Goal: Task Accomplishment & Management: Manage account settings

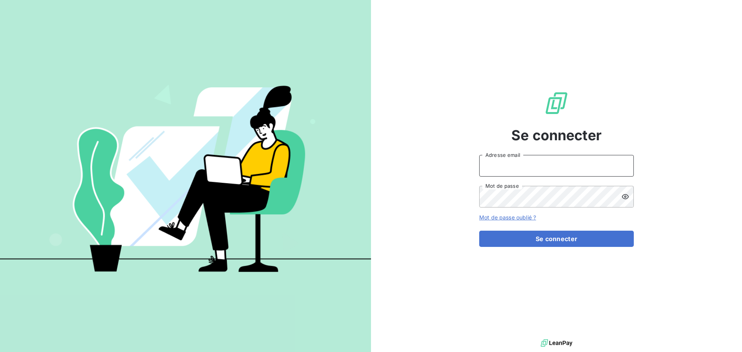
click at [501, 162] on input "Adresse email" at bounding box center [556, 166] width 155 height 22
type input "[PERSON_NAME][EMAIL_ADDRESS][PERSON_NAME][DOMAIN_NAME]"
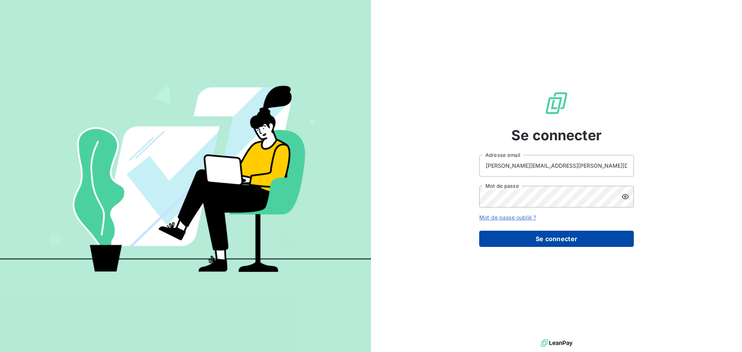
click at [542, 244] on button "Se connecter" at bounding box center [556, 239] width 155 height 16
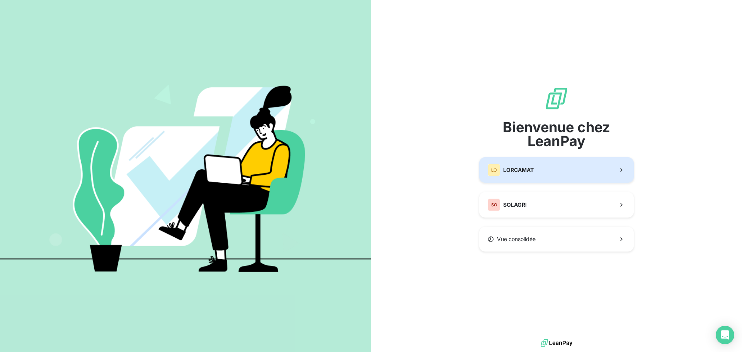
click at [527, 170] on span "LORCAMAT" at bounding box center [518, 170] width 31 height 8
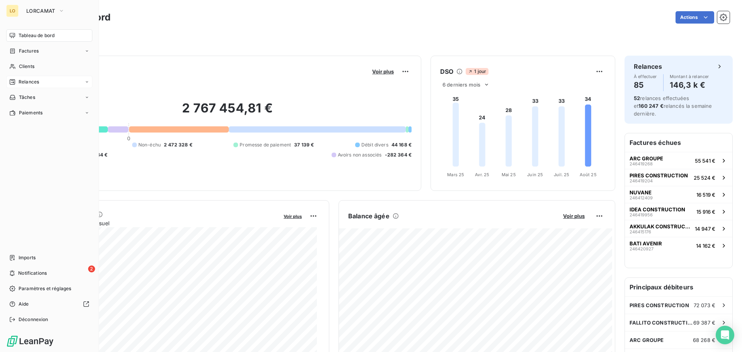
click at [25, 81] on span "Relances" at bounding box center [29, 81] width 20 height 7
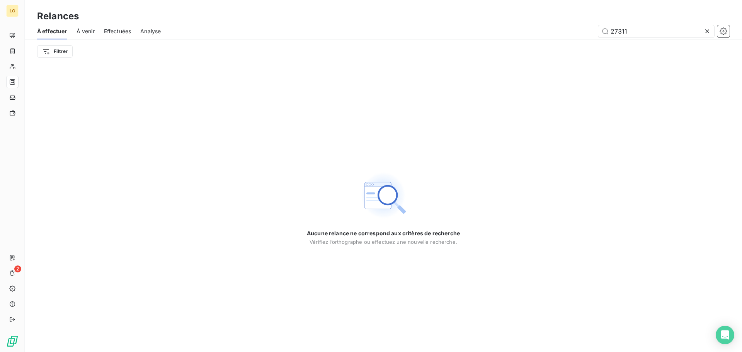
drag, startPoint x: 667, startPoint y: 35, endPoint x: 559, endPoint y: 30, distance: 108.0
click at [559, 30] on div "27311" at bounding box center [450, 31] width 560 height 12
type input "18655"
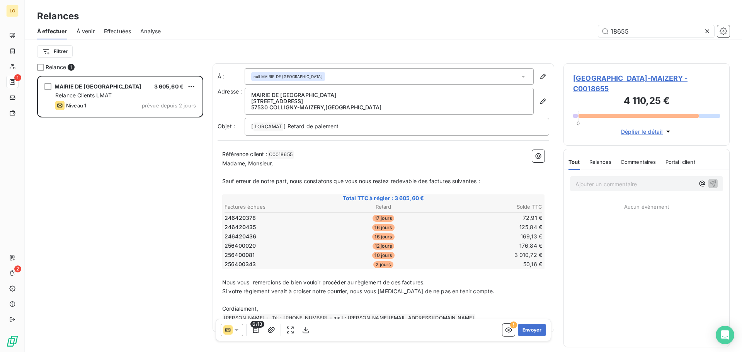
scroll to position [271, 160]
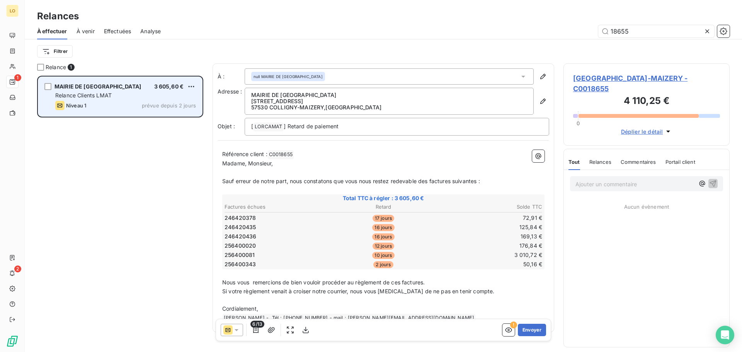
click at [110, 97] on span "Relance Clients LMAT" at bounding box center [83, 95] width 56 height 7
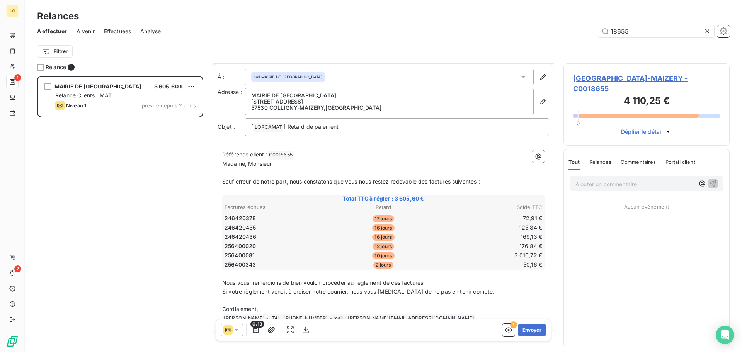
scroll to position [17, 0]
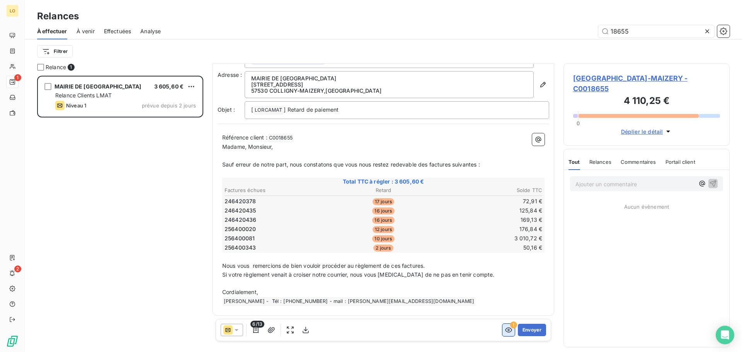
click at [506, 334] on button "button" at bounding box center [508, 330] width 12 height 12
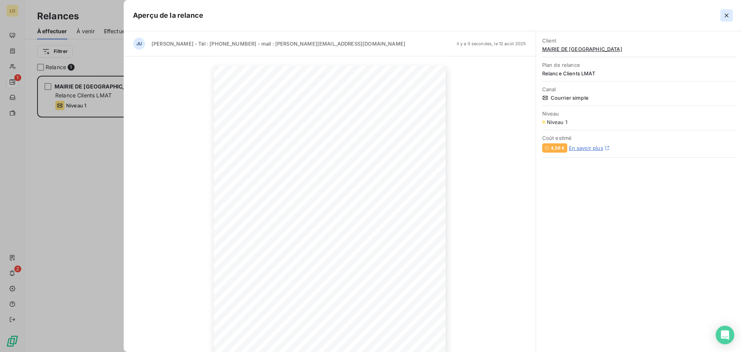
click at [723, 16] on icon "button" at bounding box center [727, 16] width 8 height 8
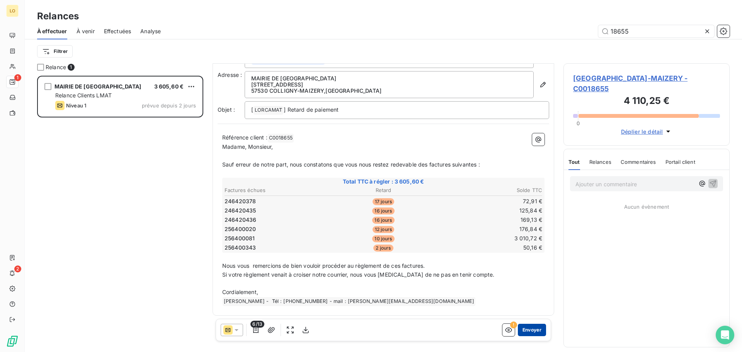
click at [520, 331] on button "Envoyer" at bounding box center [532, 330] width 28 height 12
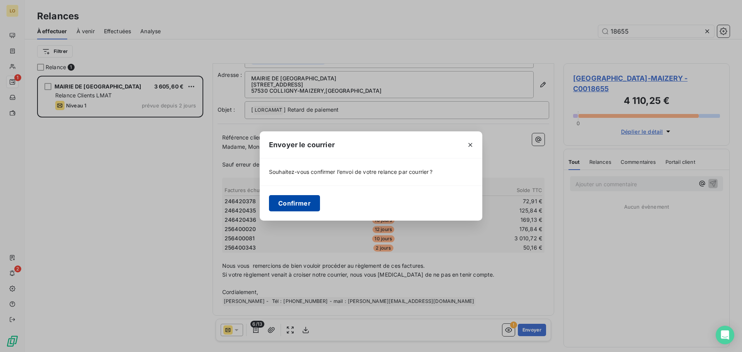
click at [306, 202] on button "Confirmer" at bounding box center [294, 203] width 51 height 16
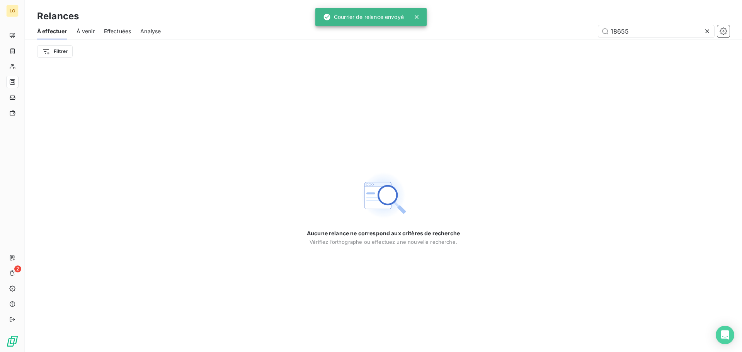
click at [708, 31] on icon at bounding box center [707, 31] width 8 height 8
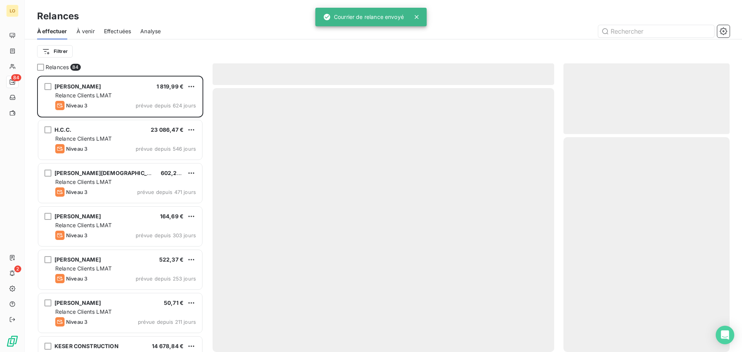
scroll to position [271, 160]
click at [120, 34] on span "Effectuées" at bounding box center [117, 31] width 27 height 8
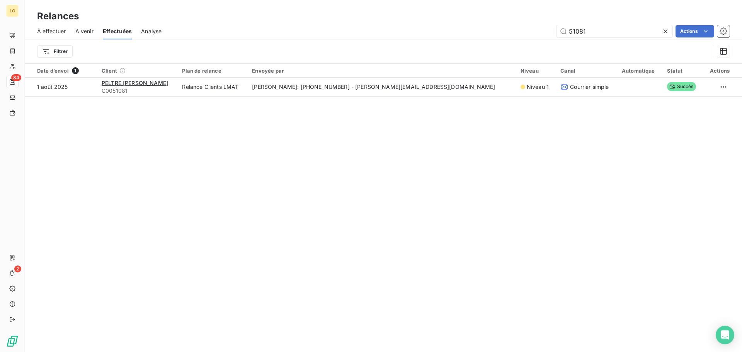
click at [149, 28] on span "Analyse" at bounding box center [151, 31] width 20 height 8
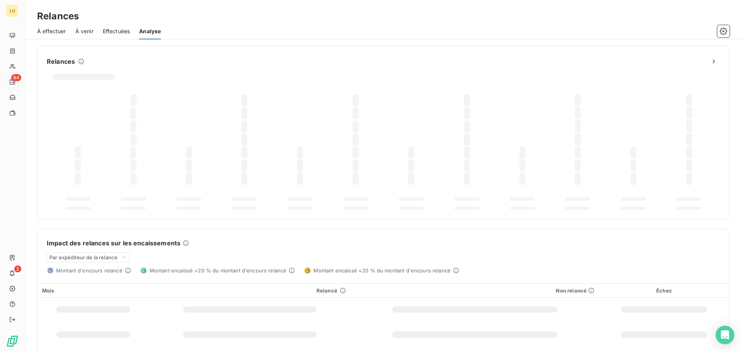
click at [115, 30] on span "Effectuées" at bounding box center [116, 31] width 27 height 8
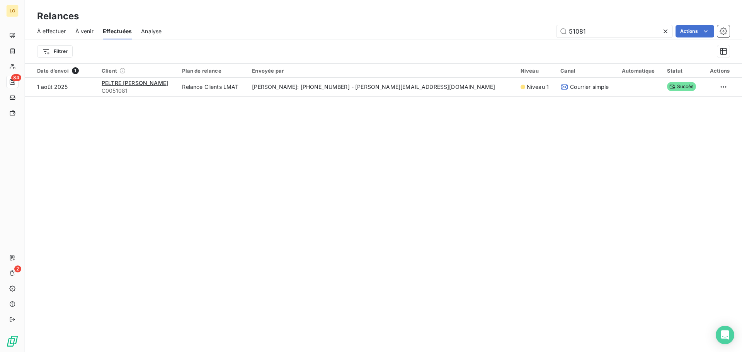
click at [668, 32] on icon at bounding box center [666, 31] width 8 height 8
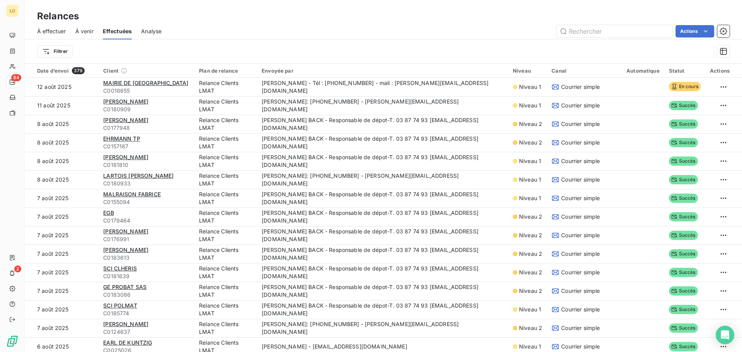
click at [86, 33] on span "À venir" at bounding box center [84, 31] width 18 height 8
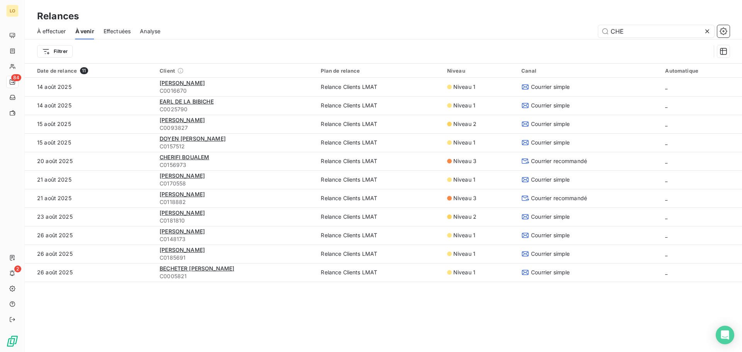
click at [59, 34] on span "À effectuer" at bounding box center [51, 31] width 29 height 8
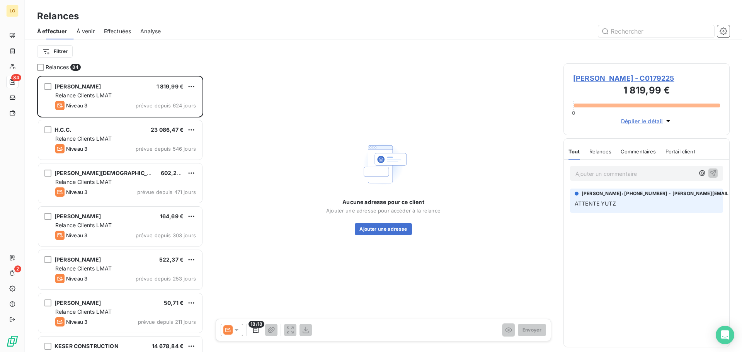
scroll to position [271, 160]
click at [639, 30] on input "text" at bounding box center [656, 31] width 116 height 12
type input "18650"
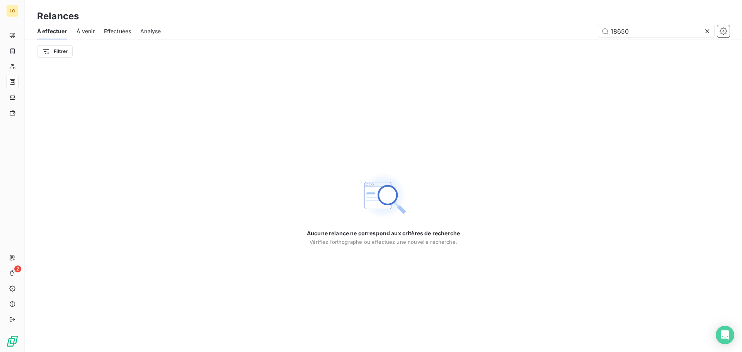
click at [90, 29] on span "À venir" at bounding box center [86, 31] width 18 height 8
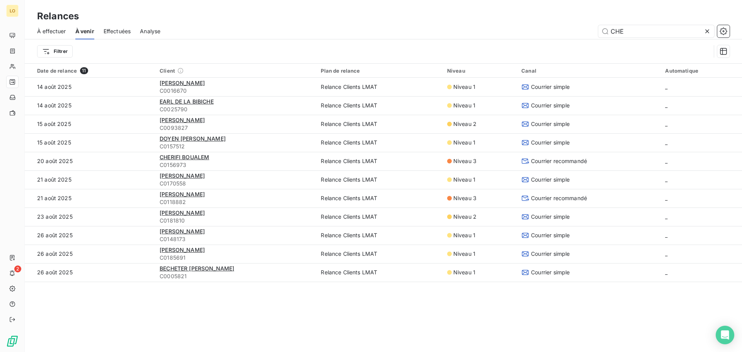
click at [553, 40] on div "À effectuer À venir Effectuées Analyse CHE Filtrer" at bounding box center [383, 43] width 717 height 40
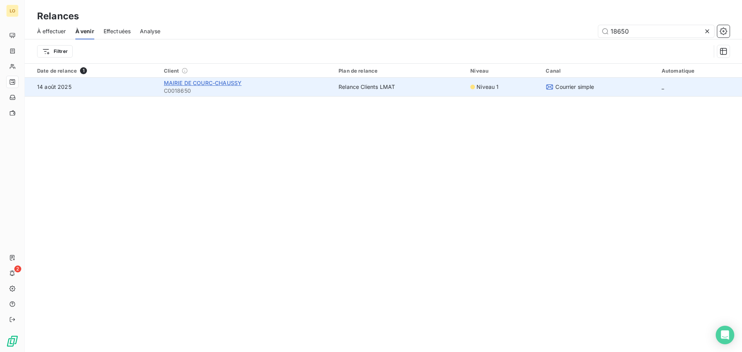
type input "18650"
click at [217, 83] on span "MAIRIE DE COURC-CHAUSSY" at bounding box center [203, 83] width 78 height 7
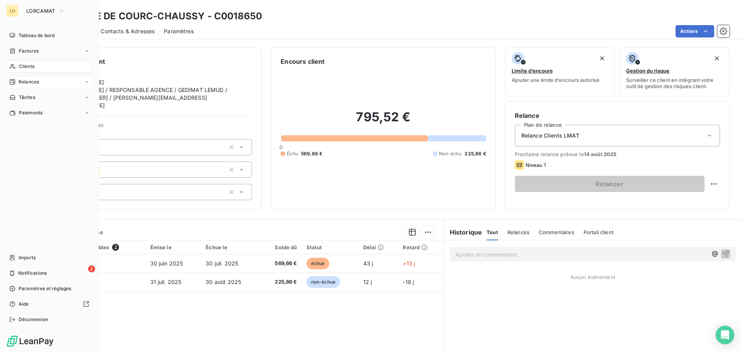
click at [35, 66] on div "Clients" at bounding box center [49, 66] width 86 height 12
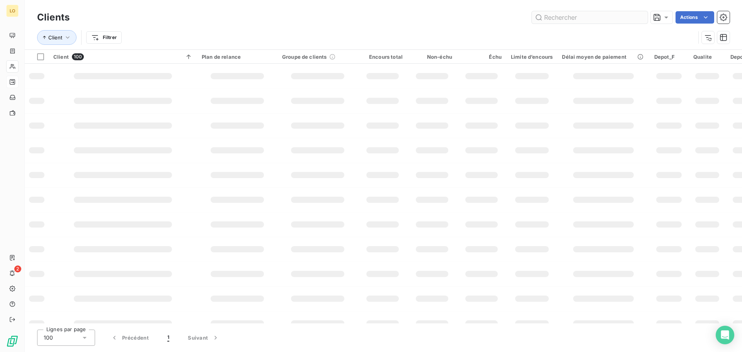
click at [588, 18] on input "text" at bounding box center [590, 17] width 116 height 12
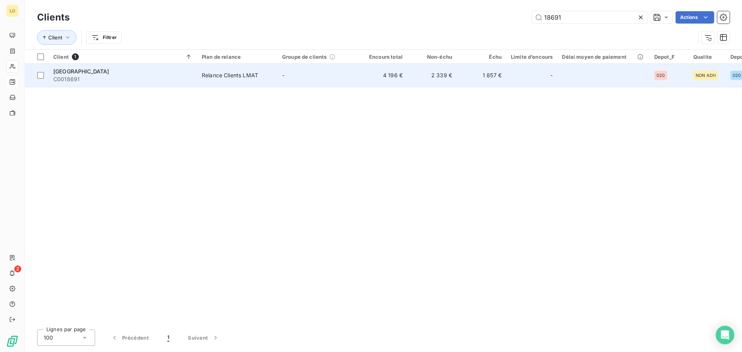
type input "18691"
click at [243, 75] on div "Relance Clients LMAT" at bounding box center [230, 76] width 56 height 8
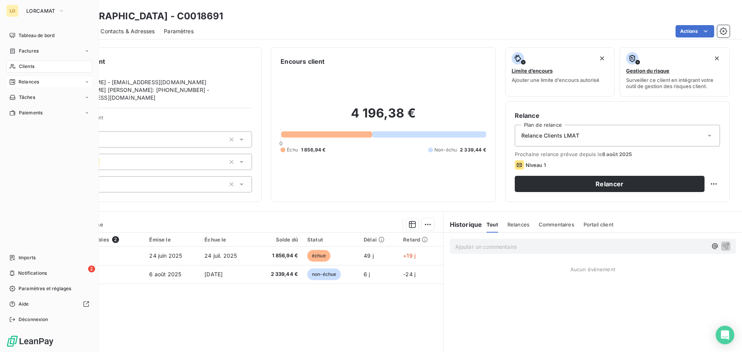
click at [25, 81] on span "Relances" at bounding box center [29, 81] width 20 height 7
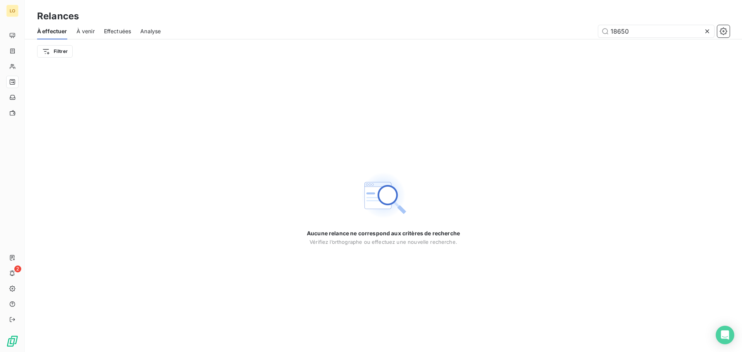
drag, startPoint x: 628, startPoint y: 33, endPoint x: 502, endPoint y: 28, distance: 125.7
click at [507, 29] on div "18650" at bounding box center [450, 31] width 560 height 12
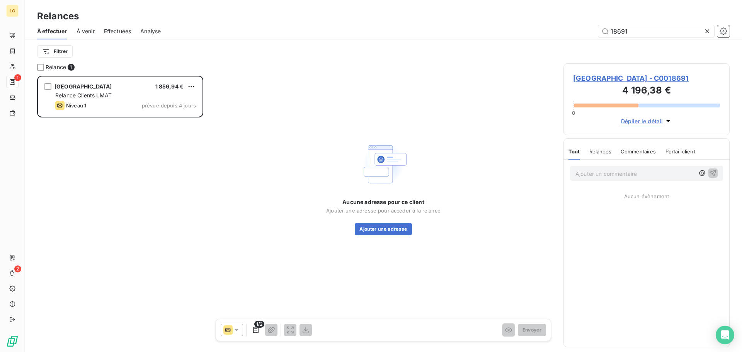
scroll to position [271, 160]
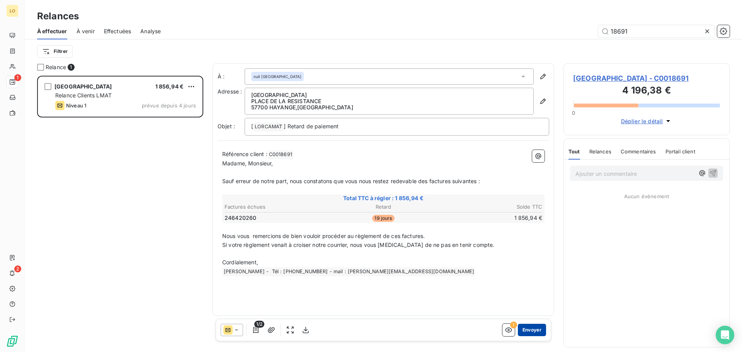
type input "18691"
click at [530, 330] on button "Envoyer" at bounding box center [532, 330] width 28 height 12
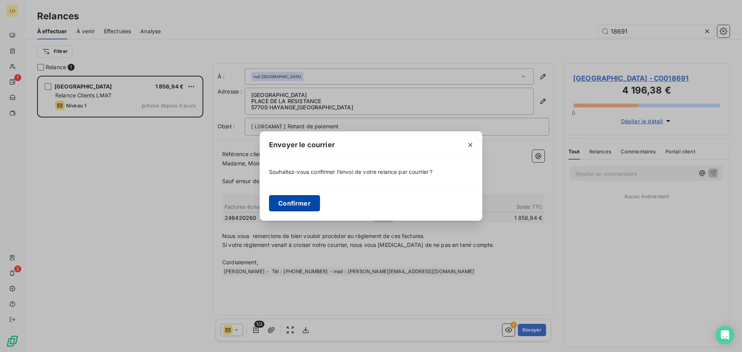
click at [311, 198] on button "Confirmer" at bounding box center [294, 203] width 51 height 16
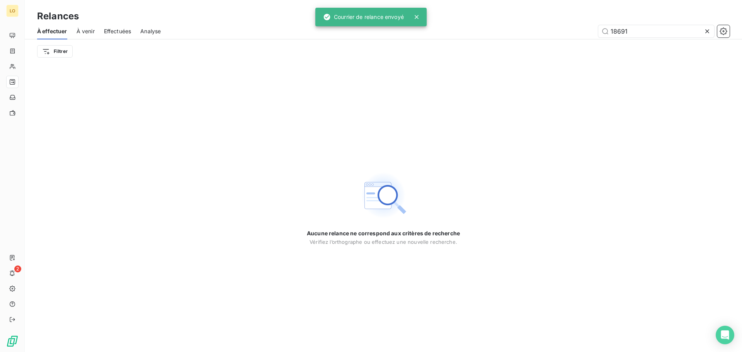
click at [708, 31] on icon at bounding box center [707, 31] width 4 height 4
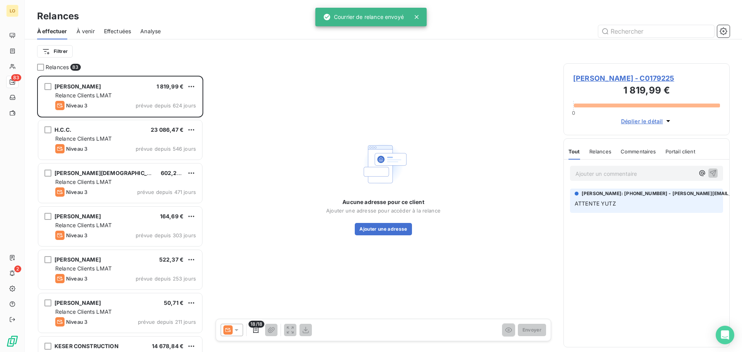
scroll to position [271, 160]
click at [123, 36] on div "Effectuées" at bounding box center [117, 31] width 27 height 16
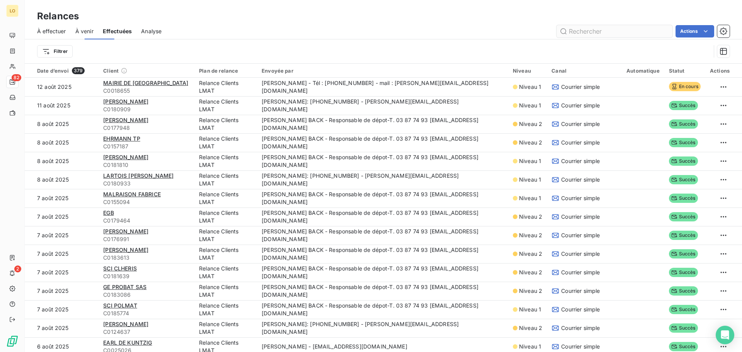
click at [640, 31] on input "text" at bounding box center [615, 31] width 116 height 12
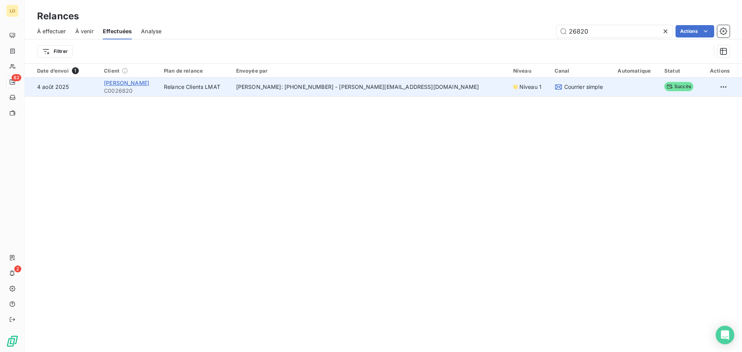
type input "26820"
click at [135, 84] on span "[PERSON_NAME]" at bounding box center [126, 83] width 45 height 7
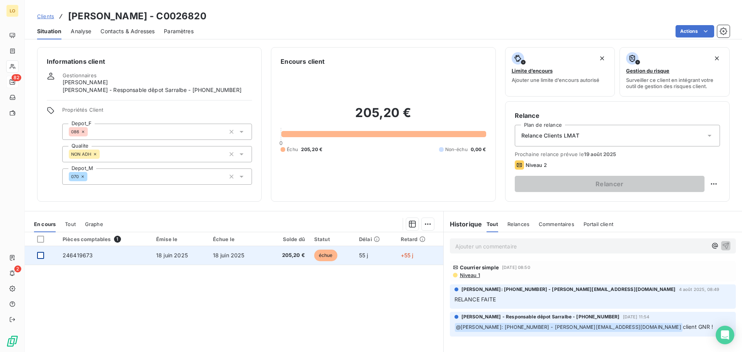
click at [40, 255] on div at bounding box center [40, 255] width 7 height 7
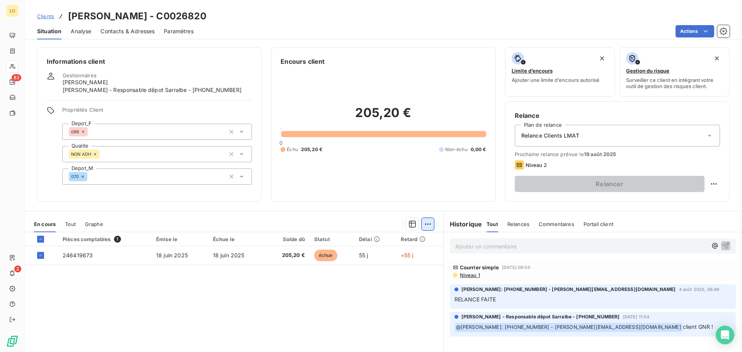
click at [426, 227] on html "LO 82 2 Clients [PERSON_NAME] - C0026820 Situation Analyse Contacts & Adresses …" at bounding box center [371, 176] width 742 height 352
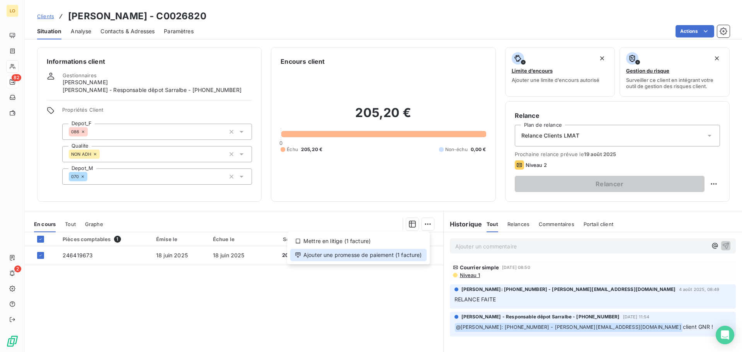
click at [370, 255] on div "Ajouter une promesse de paiement (1 facture)" at bounding box center [358, 255] width 136 height 12
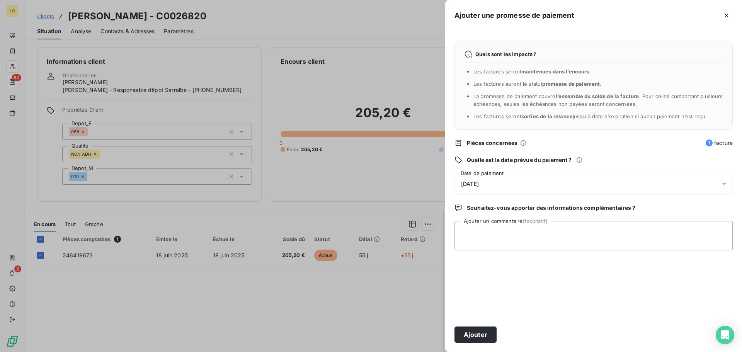
click at [478, 186] on span "[DATE]" at bounding box center [470, 184] width 18 height 6
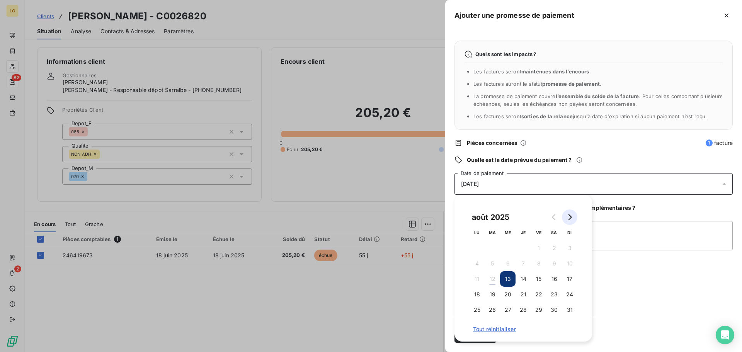
click at [569, 215] on icon "Go to next month" at bounding box center [570, 217] width 3 height 6
click at [480, 249] on button "1" at bounding box center [476, 247] width 15 height 15
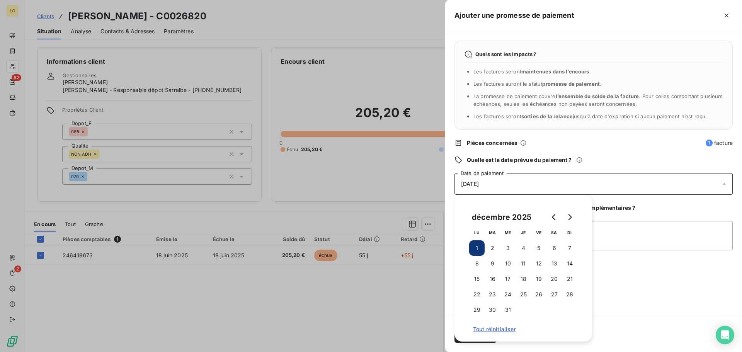
click at [552, 183] on div "[DATE]" at bounding box center [594, 184] width 278 height 22
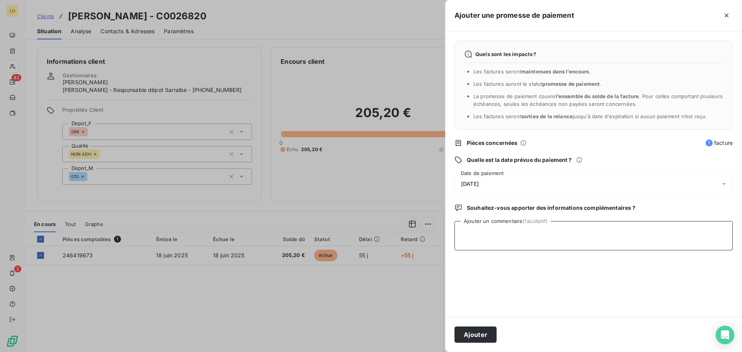
click at [586, 227] on textarea "Ajouter un commentaire (facultatif)" at bounding box center [594, 235] width 278 height 29
click at [569, 235] on textarea "paiement en 6 fois, reste 3 fois" at bounding box center [594, 235] width 278 height 29
click at [560, 236] on textarea "paiement en 6 fois, reste 3 fois." at bounding box center [594, 235] width 278 height 29
click at [585, 280] on div "Quels sont les impacts ? Les factures seront maintenues dans l’encours . Les fa…" at bounding box center [593, 174] width 297 height 286
click at [579, 240] on textarea "paiement en 6 fois, reste 3 fois. [GEOGRAPHIC_DATA]" at bounding box center [594, 235] width 278 height 29
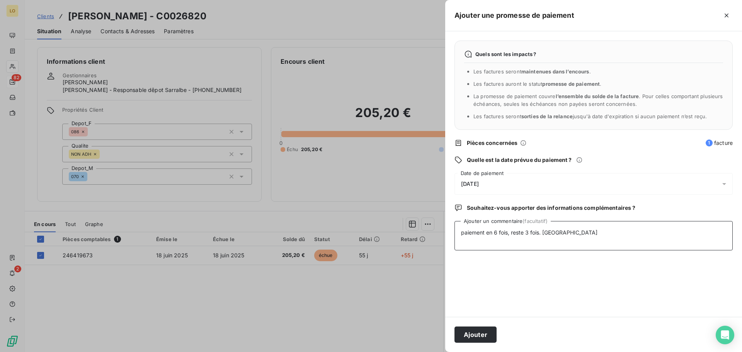
drag, startPoint x: 567, startPoint y: 235, endPoint x: 541, endPoint y: 237, distance: 26.7
click at [541, 237] on textarea "paiement en 6 fois, reste 3 fois. [GEOGRAPHIC_DATA]" at bounding box center [594, 235] width 278 height 29
type textarea "paiement en 6 fois, reste 3 fois."
click at [480, 331] on button "Ajouter" at bounding box center [476, 335] width 42 height 16
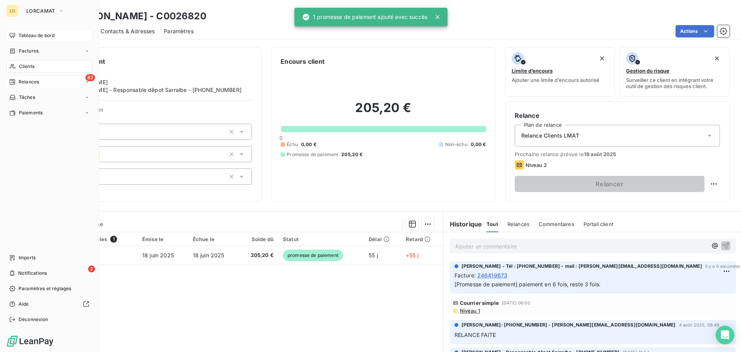
click at [18, 32] on div "Tableau de bord" at bounding box center [49, 35] width 86 height 12
